Goal: Information Seeking & Learning: Learn about a topic

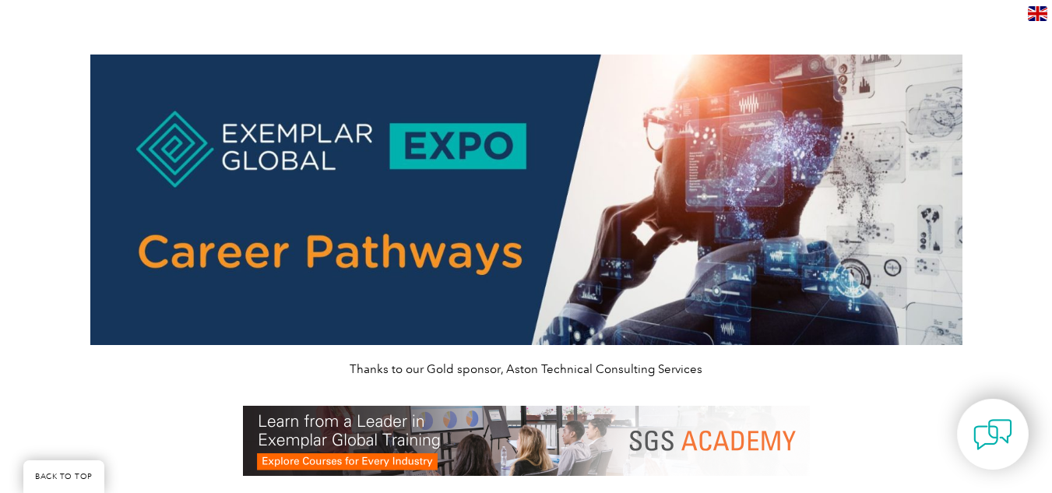
scroll to position [689, 0]
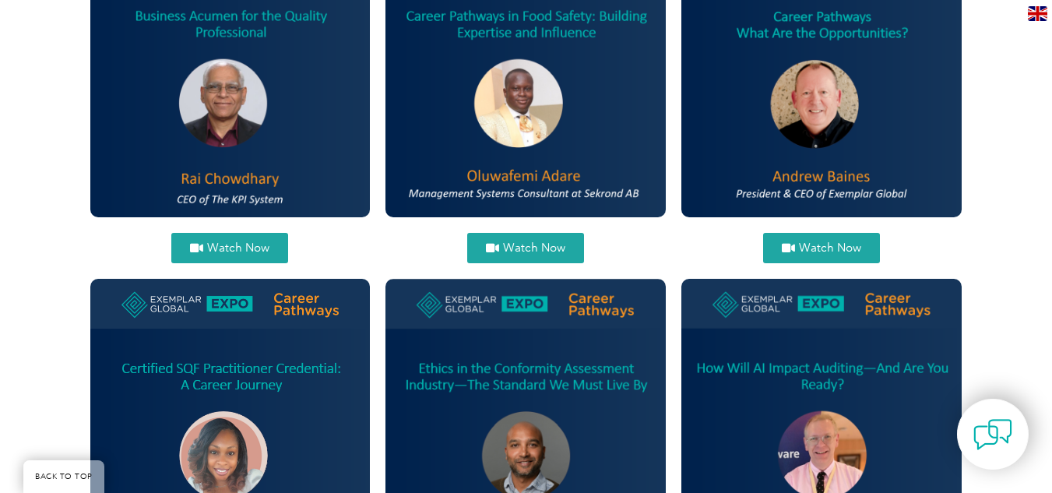
click at [528, 242] on span "Watch Now" at bounding box center [534, 248] width 62 height 12
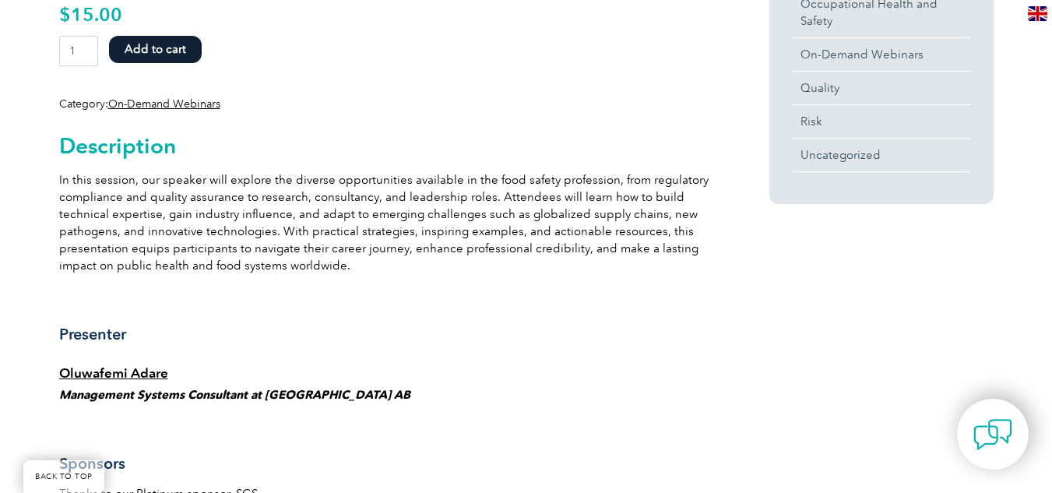
scroll to position [808, 0]
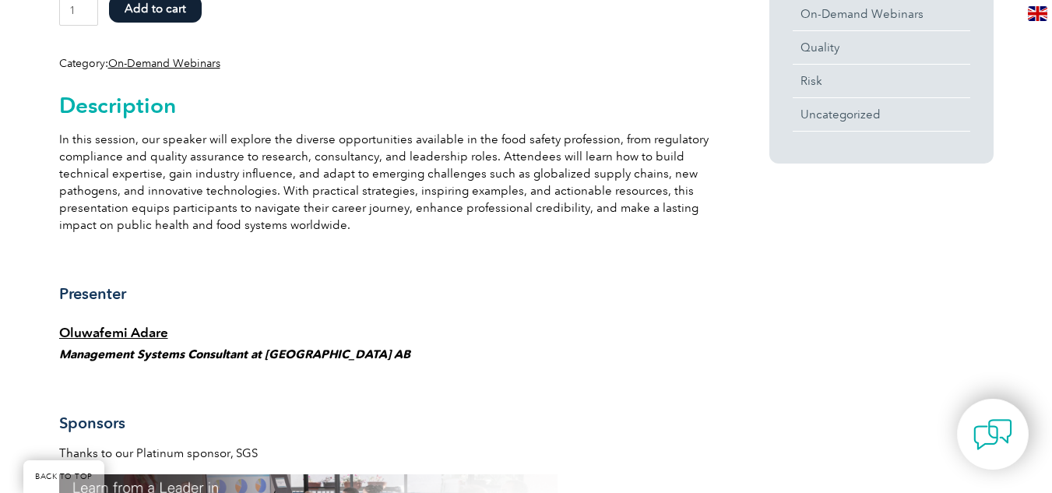
click at [310, 348] on em "Management Systems Consultant at [GEOGRAPHIC_DATA] AB" at bounding box center [234, 354] width 351 height 14
click at [304, 352] on em "Management Systems Consultant at [GEOGRAPHIC_DATA] AB" at bounding box center [234, 354] width 351 height 14
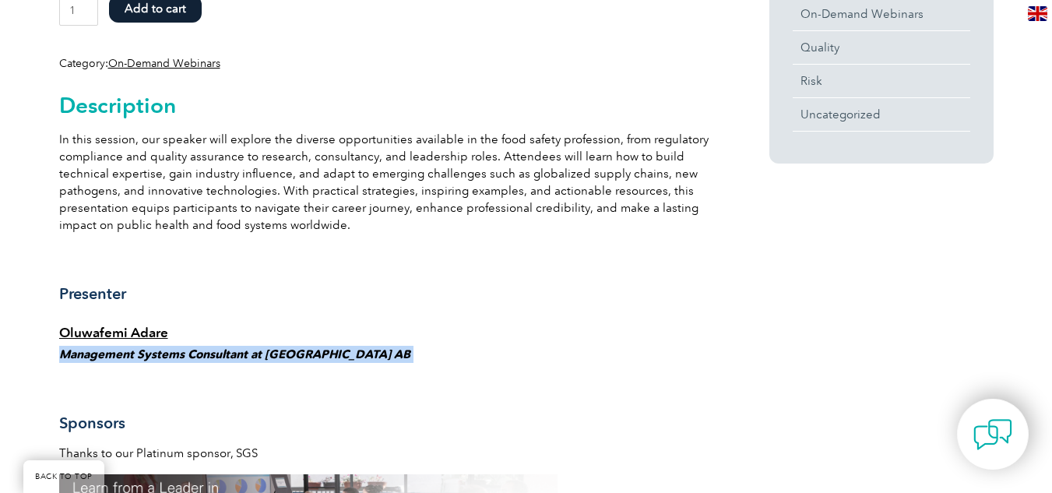
click at [304, 352] on em "Management Systems Consultant at [GEOGRAPHIC_DATA] AB" at bounding box center [234, 354] width 351 height 14
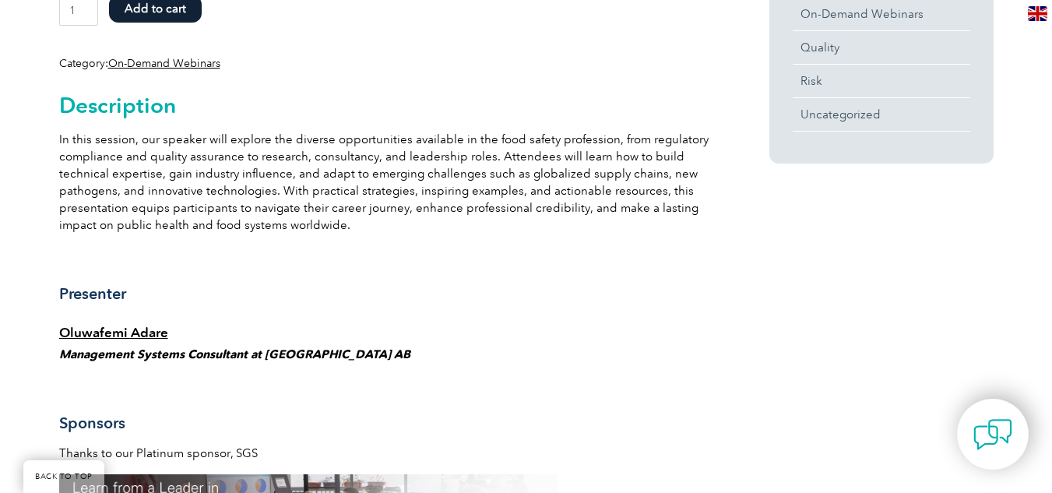
click at [300, 353] on em "Management Systems Consultant at [GEOGRAPHIC_DATA] AB" at bounding box center [234, 354] width 351 height 14
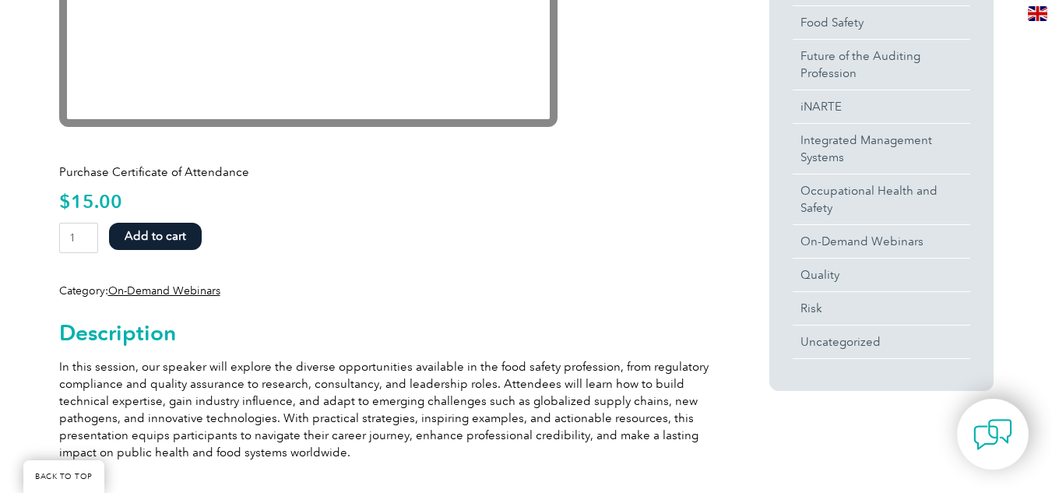
scroll to position [509, 0]
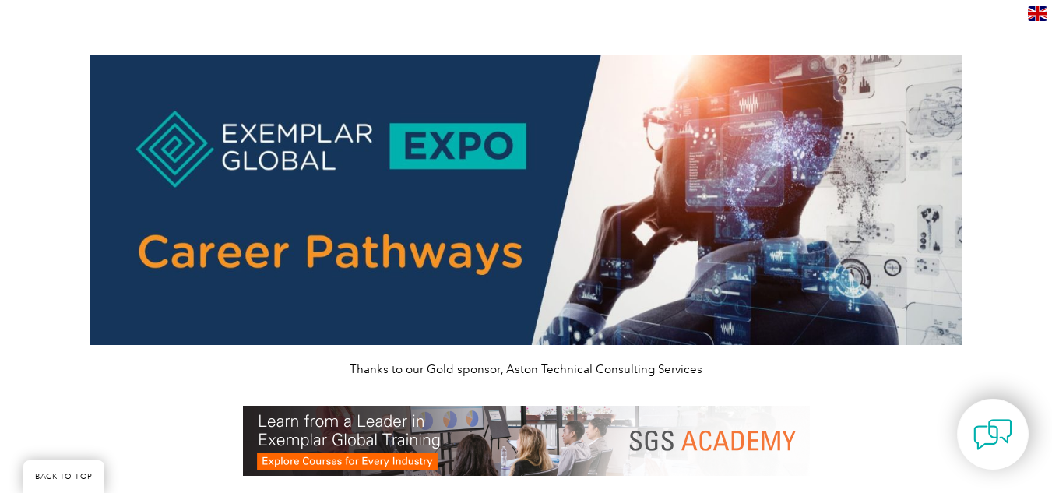
scroll to position [689, 0]
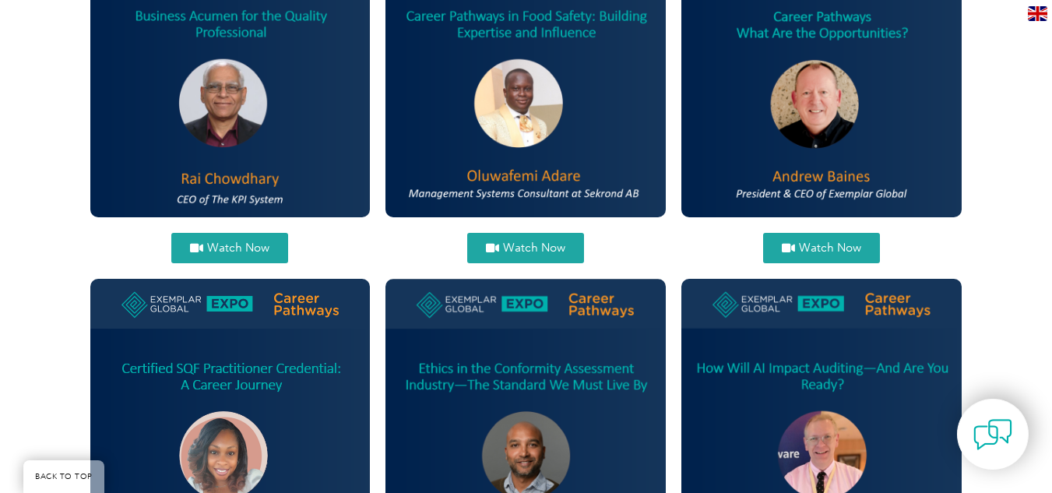
click at [524, 242] on span "Watch Now" at bounding box center [534, 248] width 62 height 12
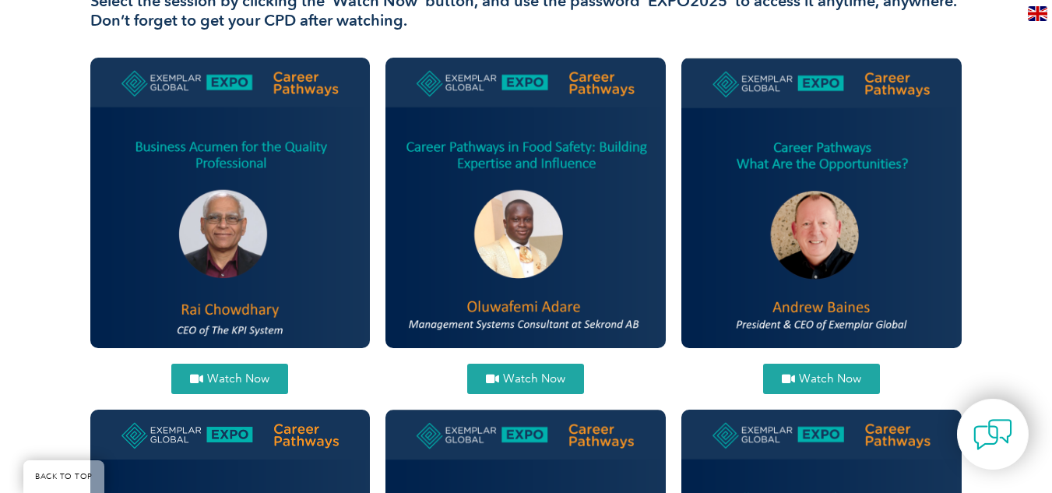
scroll to position [0, 0]
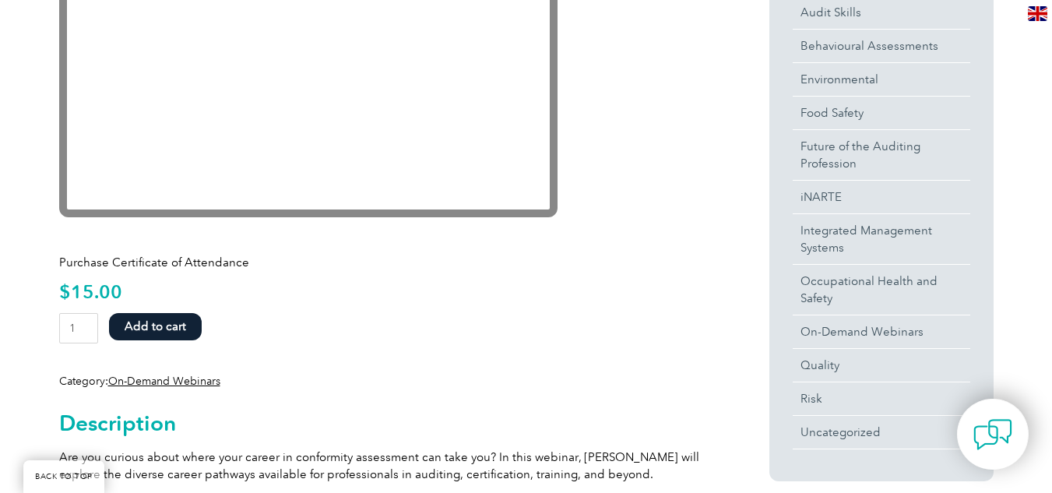
scroll to position [510, 0]
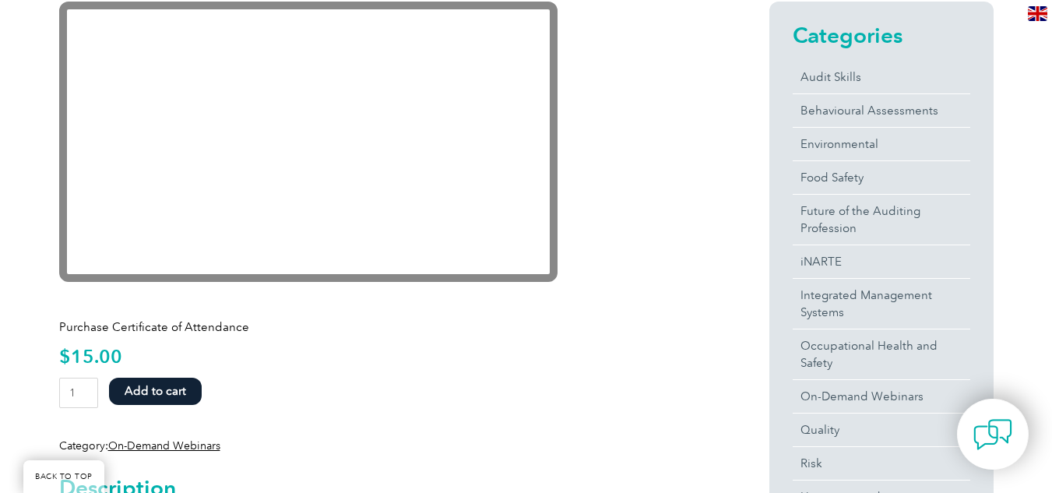
scroll to position [415, 0]
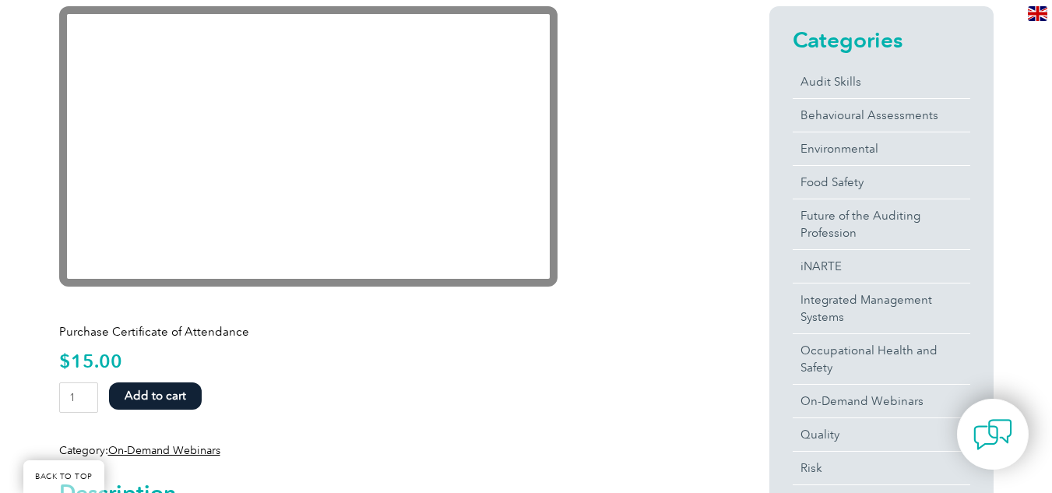
scroll to position [405, 0]
